Goal: Information Seeking & Learning: Learn about a topic

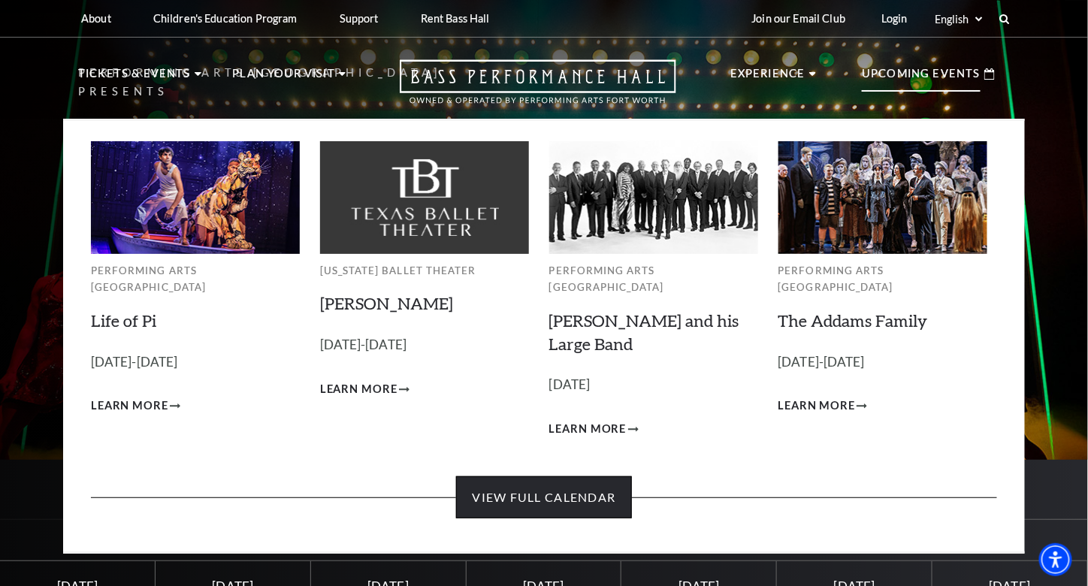
click at [607, 480] on link "View Full Calendar" at bounding box center [543, 497] width 175 height 42
click at [557, 486] on link "View Full Calendar" at bounding box center [543, 497] width 175 height 42
click at [565, 477] on link "View Full Calendar" at bounding box center [543, 497] width 175 height 42
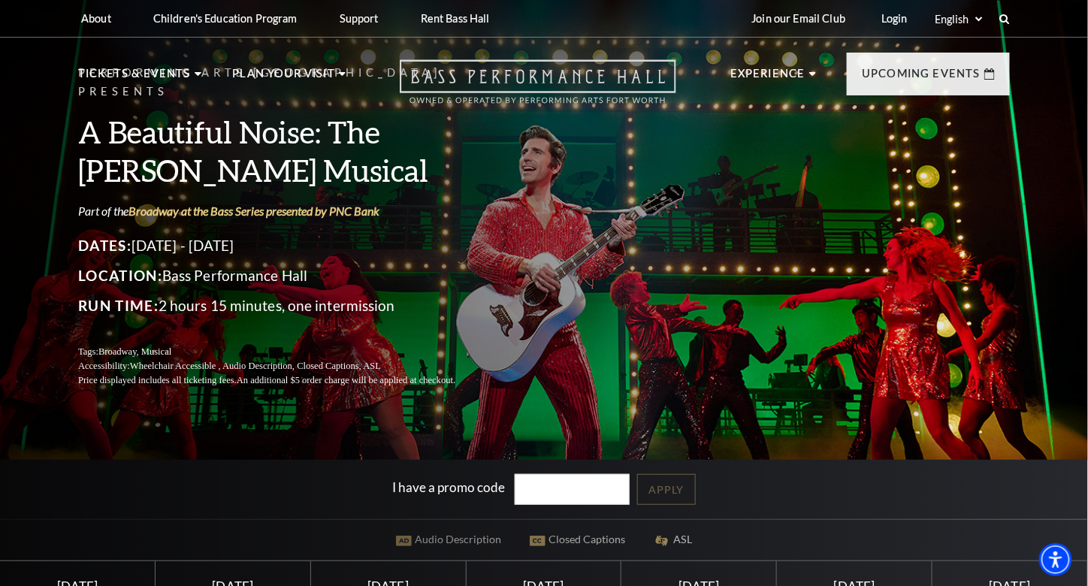
click at [542, 76] on icon "Open this option" at bounding box center [538, 81] width 277 height 44
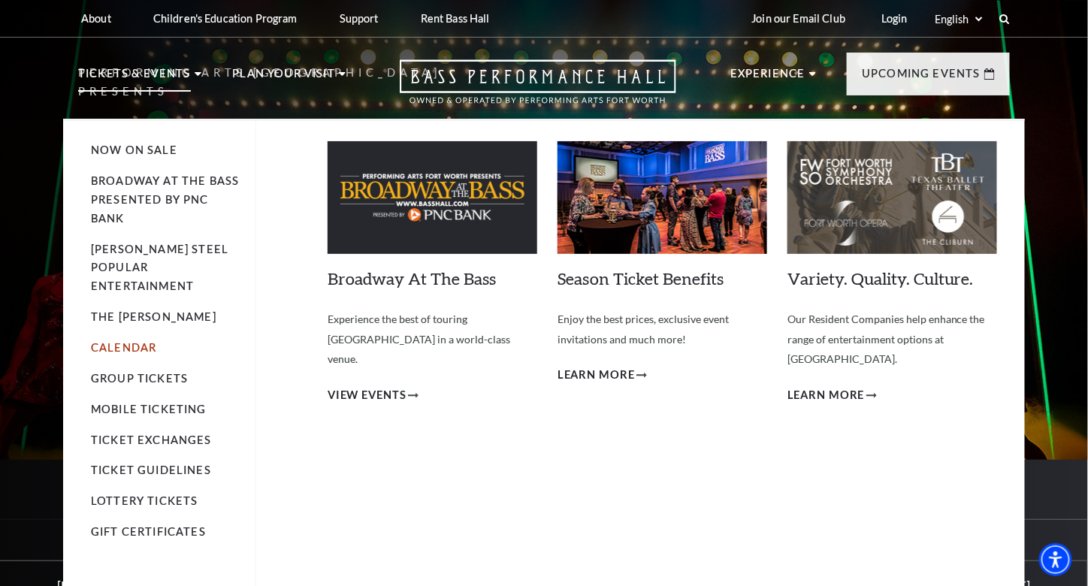
click at [132, 341] on link "Calendar" at bounding box center [123, 347] width 65 height 13
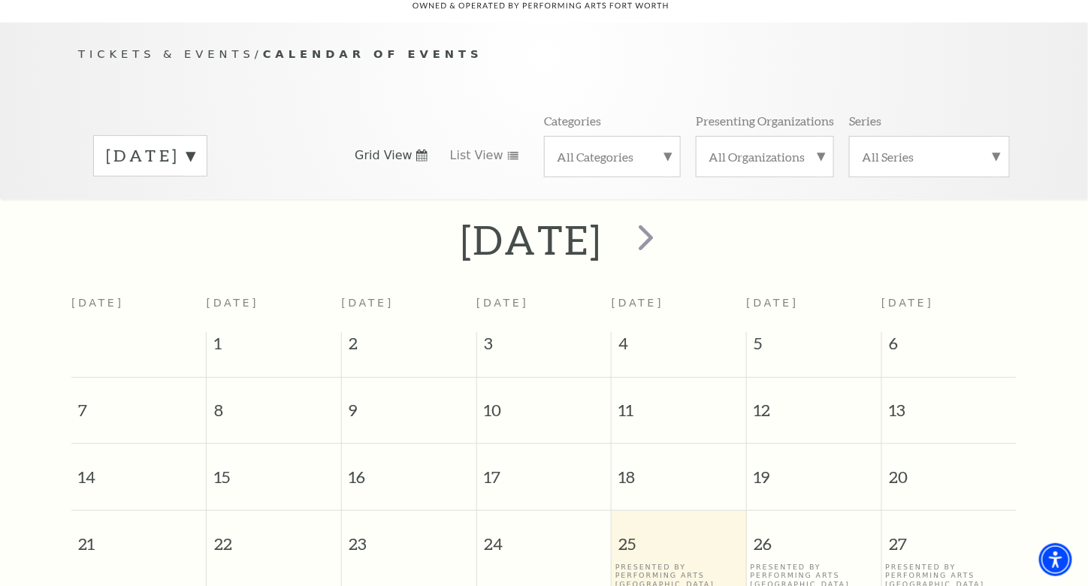
scroll to position [75, 0]
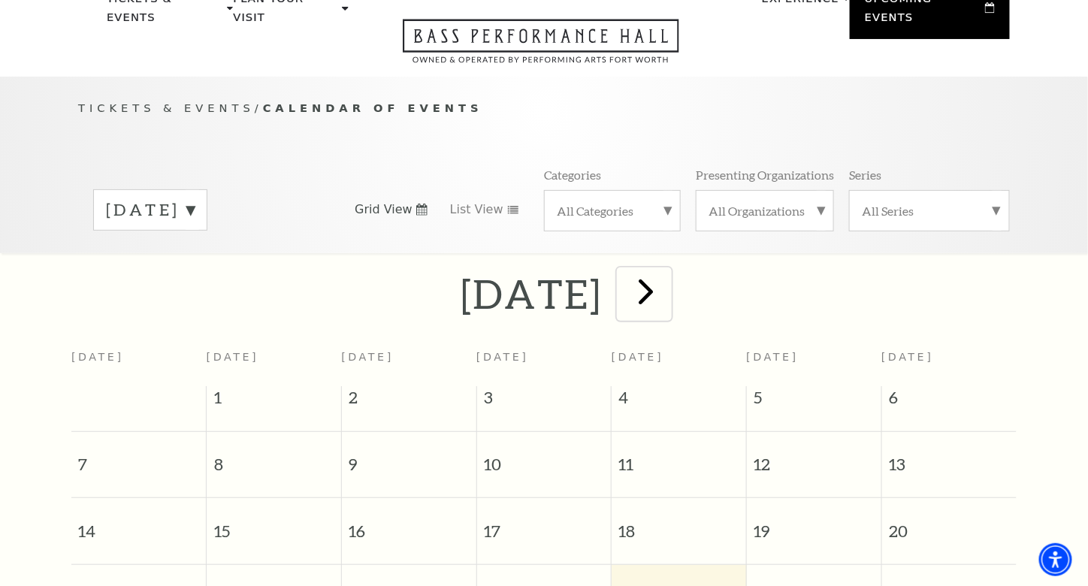
click at [667, 270] on span "next" at bounding box center [646, 291] width 43 height 43
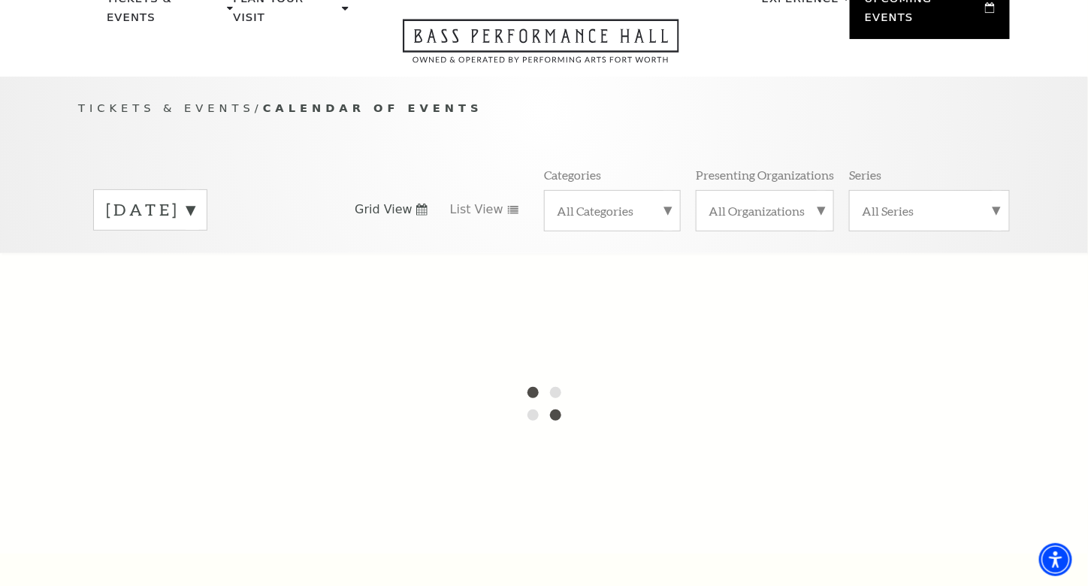
click at [740, 267] on div at bounding box center [544, 403] width 1088 height 301
click at [195, 198] on label "[DATE]" at bounding box center [150, 209] width 89 height 23
click at [228, 310] on div at bounding box center [544, 403] width 1088 height 301
click at [229, 317] on div at bounding box center [544, 403] width 1088 height 301
click at [229, 319] on div at bounding box center [544, 403] width 1088 height 301
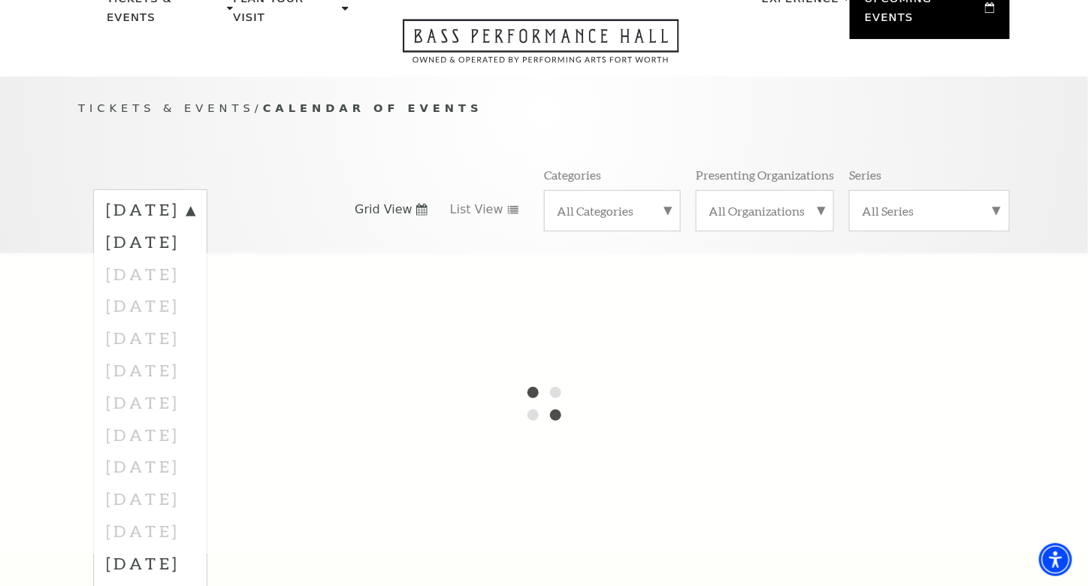
click at [229, 319] on div at bounding box center [544, 403] width 1088 height 301
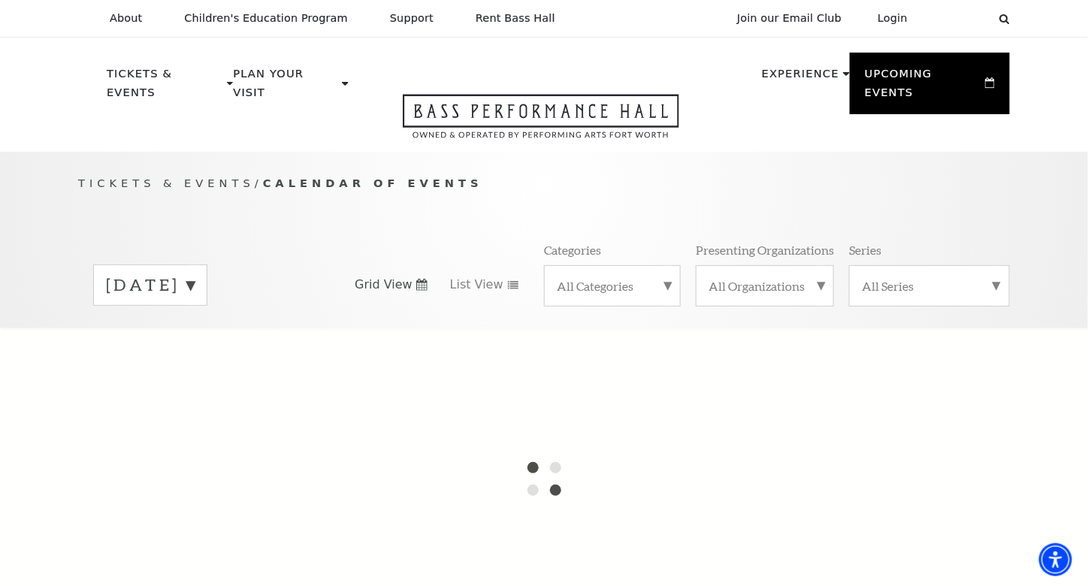
click at [207, 265] on div "[DATE]" at bounding box center [150, 285] width 114 height 41
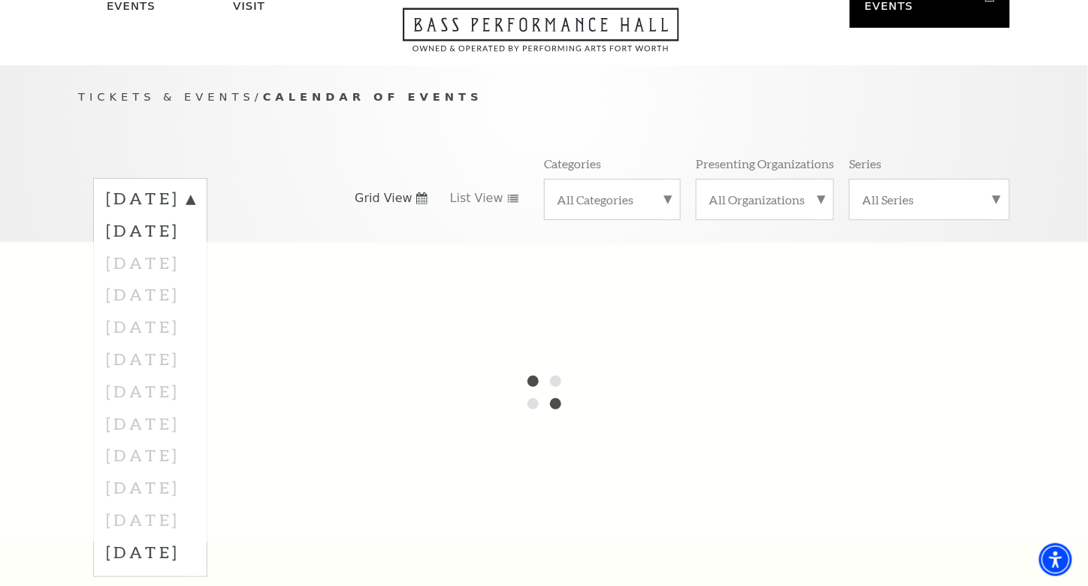
scroll to position [225, 0]
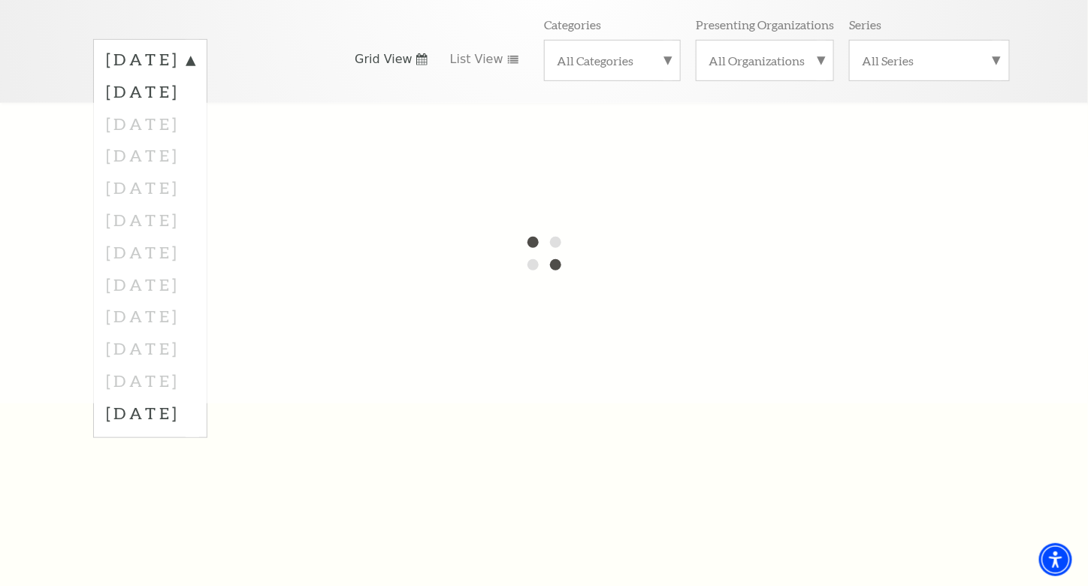
click at [164, 168] on div at bounding box center [544, 253] width 1088 height 301
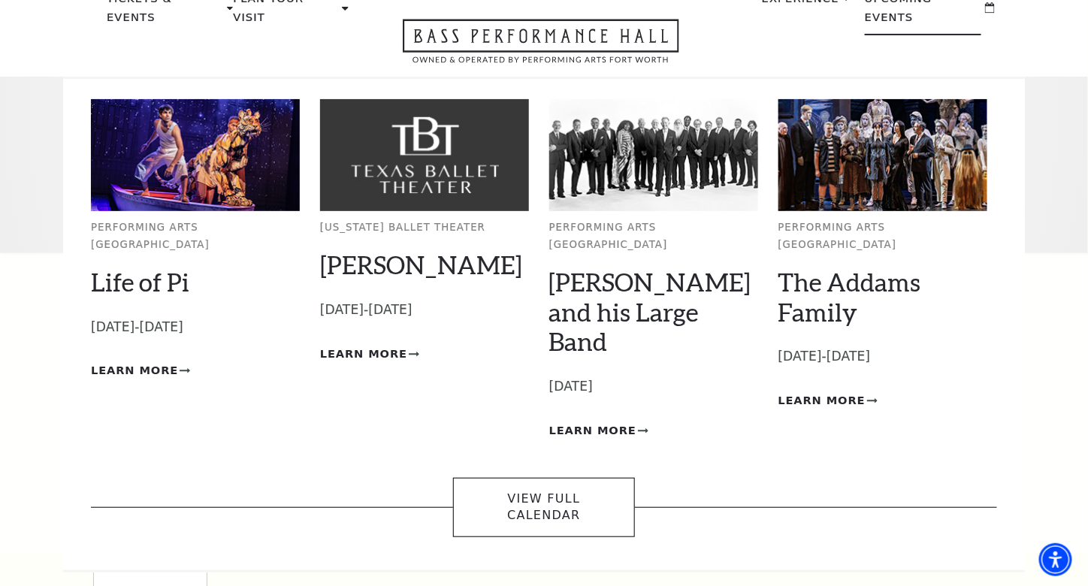
scroll to position [150, 0]
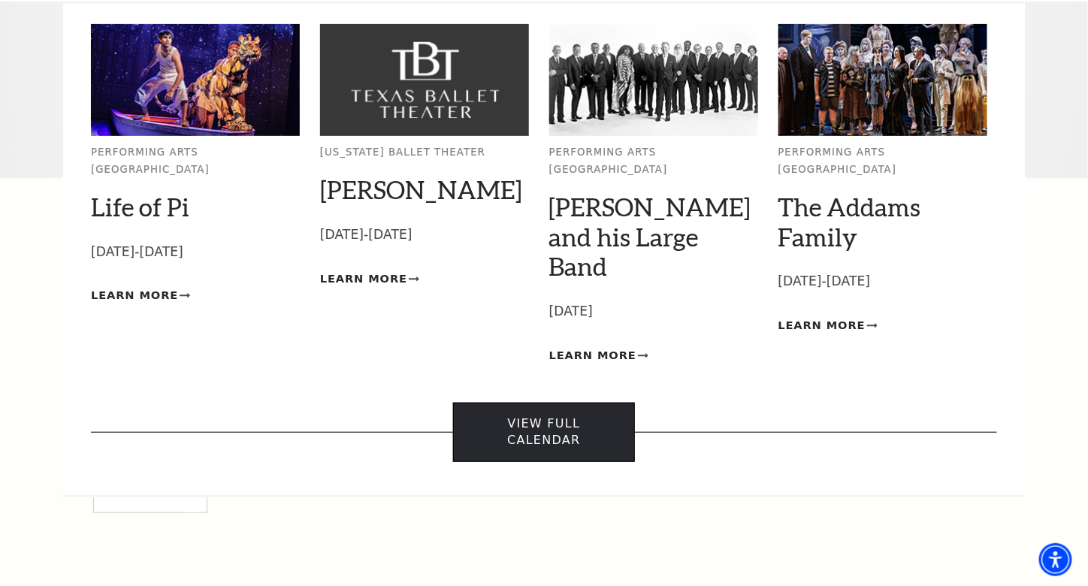
click at [601, 403] on link "View Full Calendar" at bounding box center [543, 432] width 181 height 59
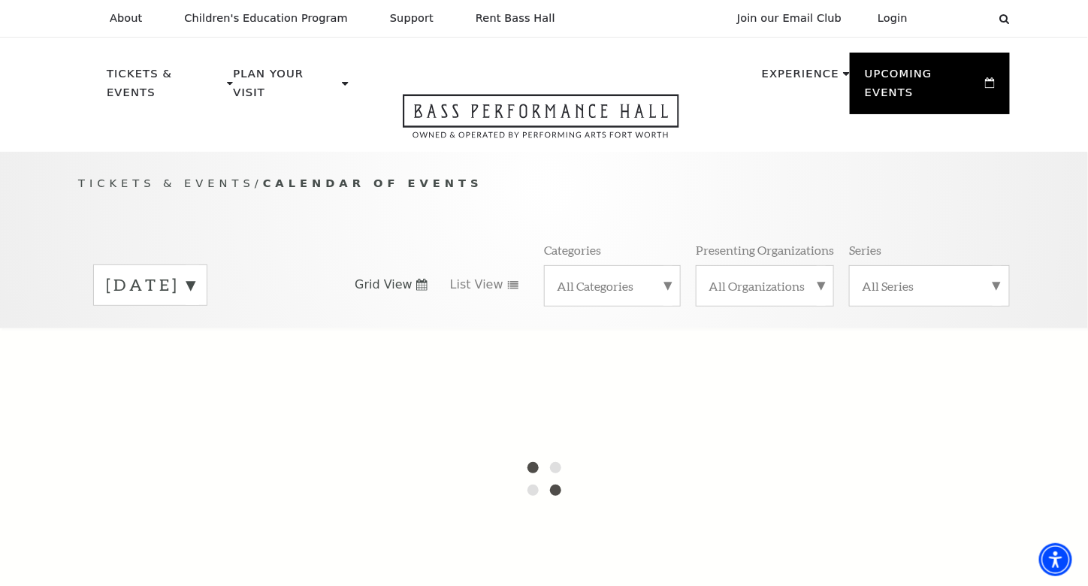
click at [195, 274] on label "[DATE]" at bounding box center [150, 285] width 89 height 23
click at [195, 274] on label "[DATE]" at bounding box center [150, 287] width 89 height 27
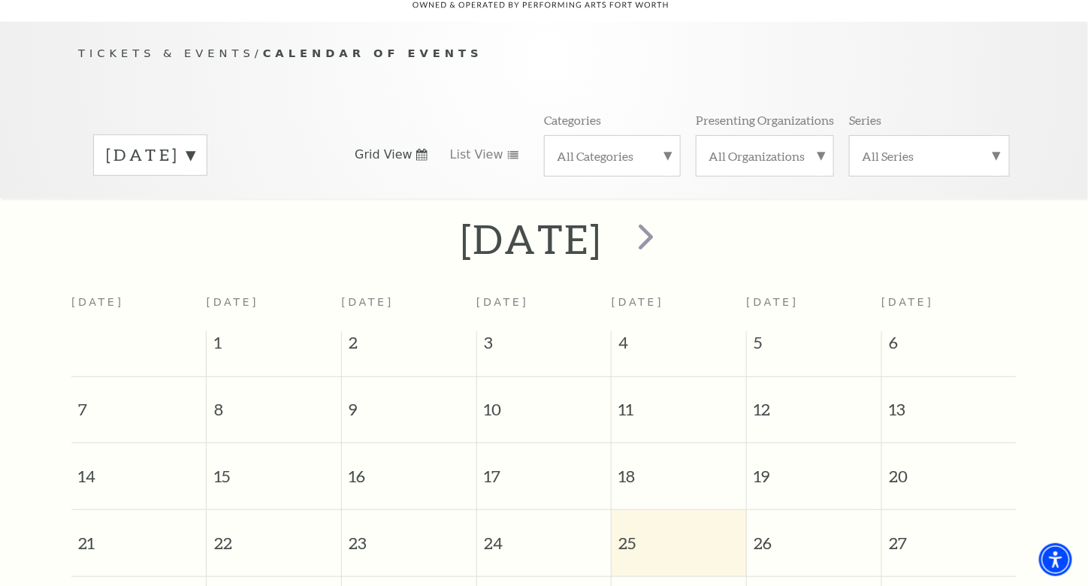
scroll to position [132, 0]
click at [195, 141] on label "[DATE]" at bounding box center [150, 152] width 89 height 23
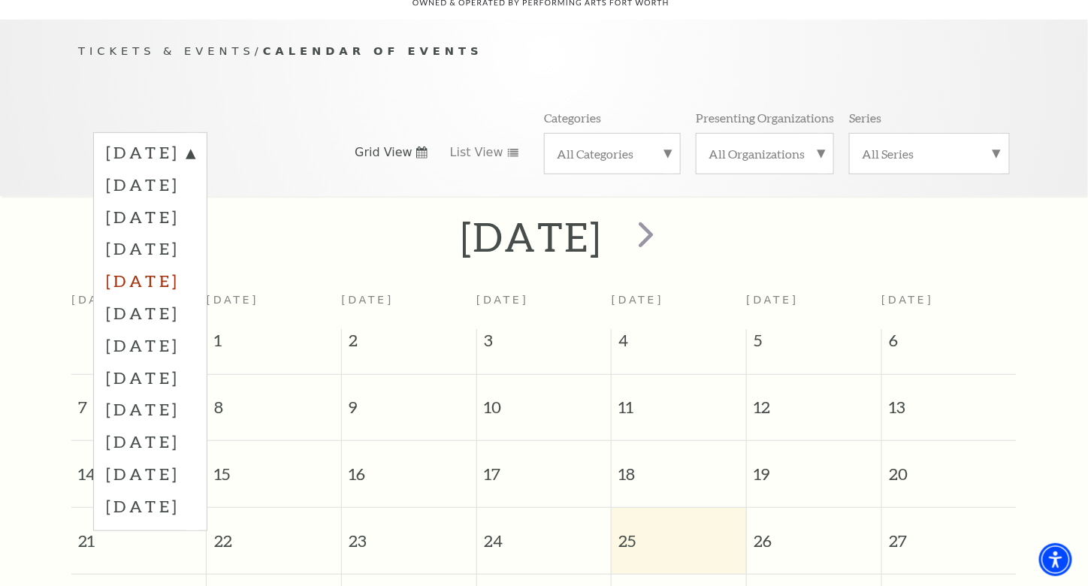
click at [195, 265] on label "[DATE]" at bounding box center [150, 281] width 89 height 32
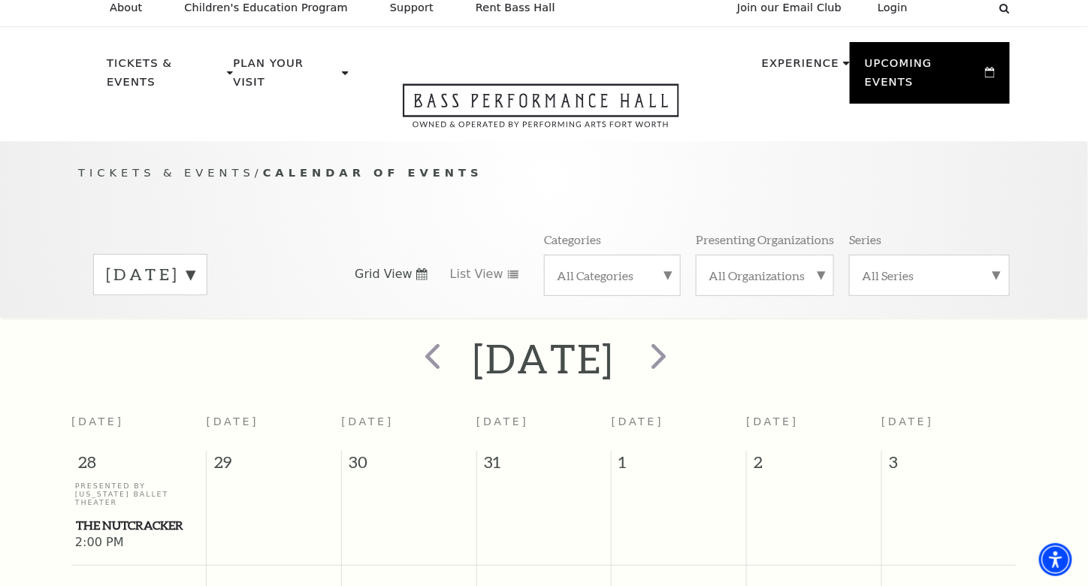
scroll to position [0, 0]
